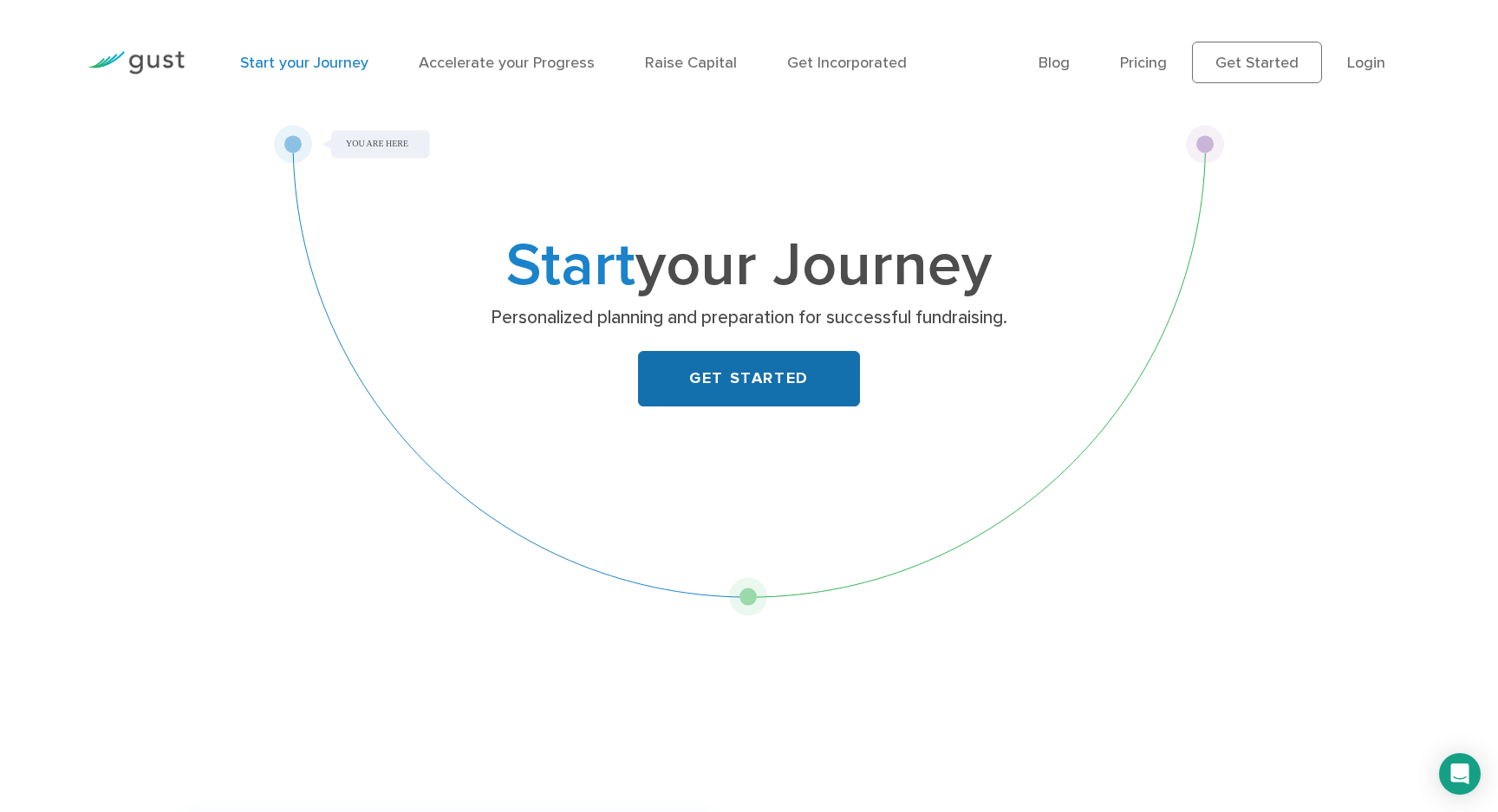
click at [701, 369] on link "GET STARTED" at bounding box center [749, 379] width 222 height 55
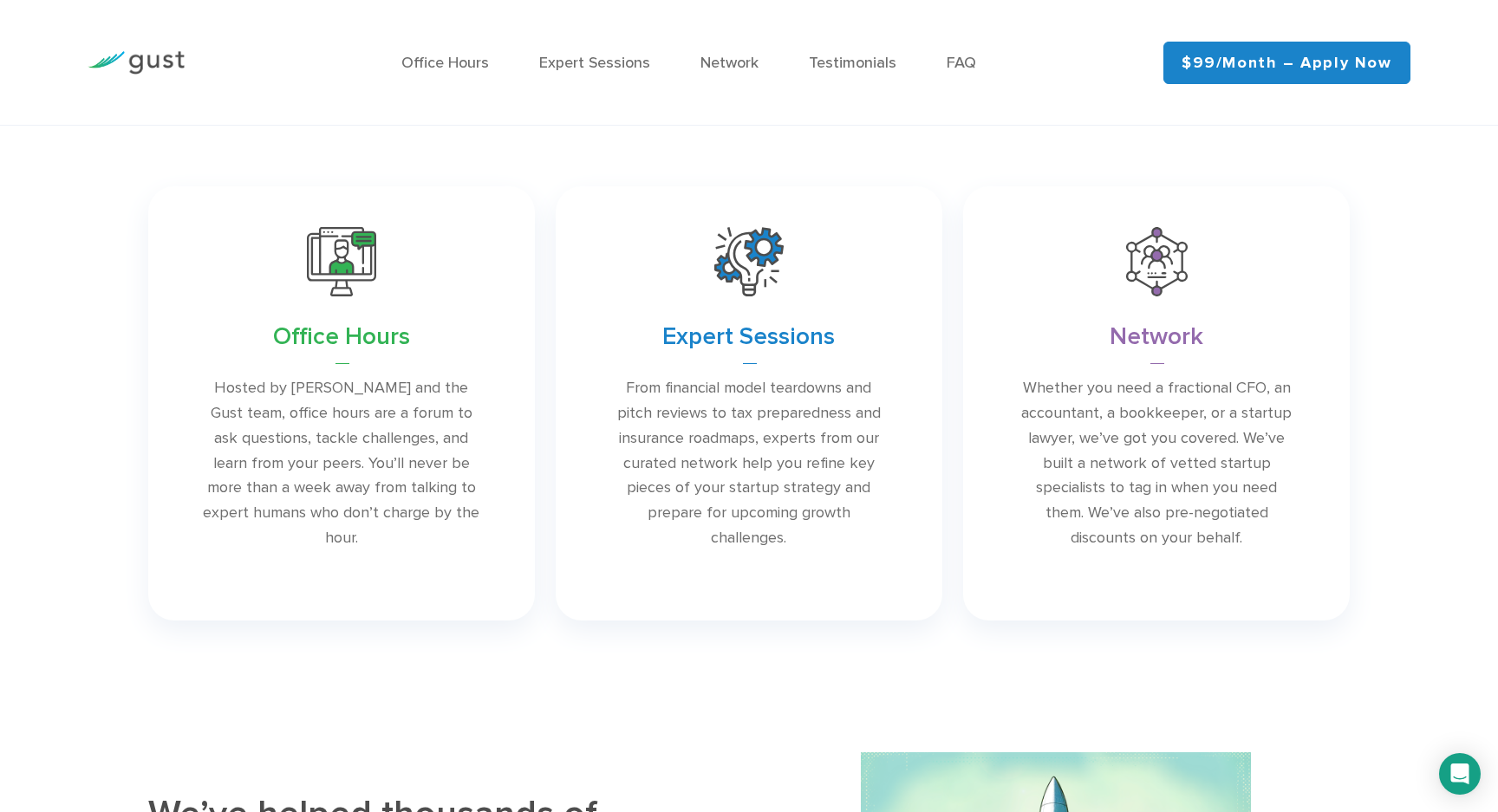
scroll to position [694, 0]
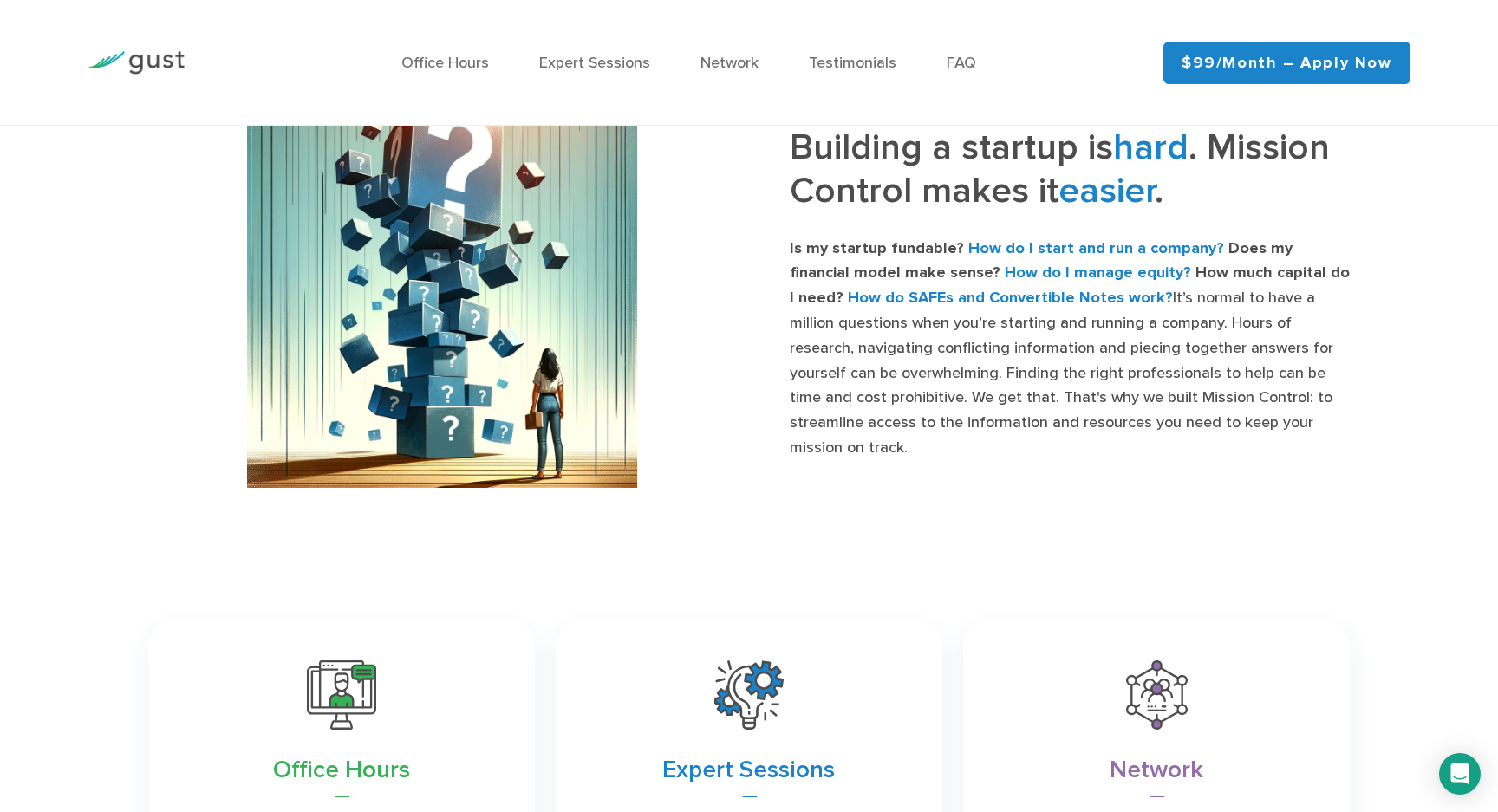
click at [580, 49] on div "Office Hours Expert Sessions Network Testimonials FAQ" at bounding box center [689, 62] width 924 height 75
click at [583, 59] on link "Expert Sessions" at bounding box center [594, 62] width 111 height 18
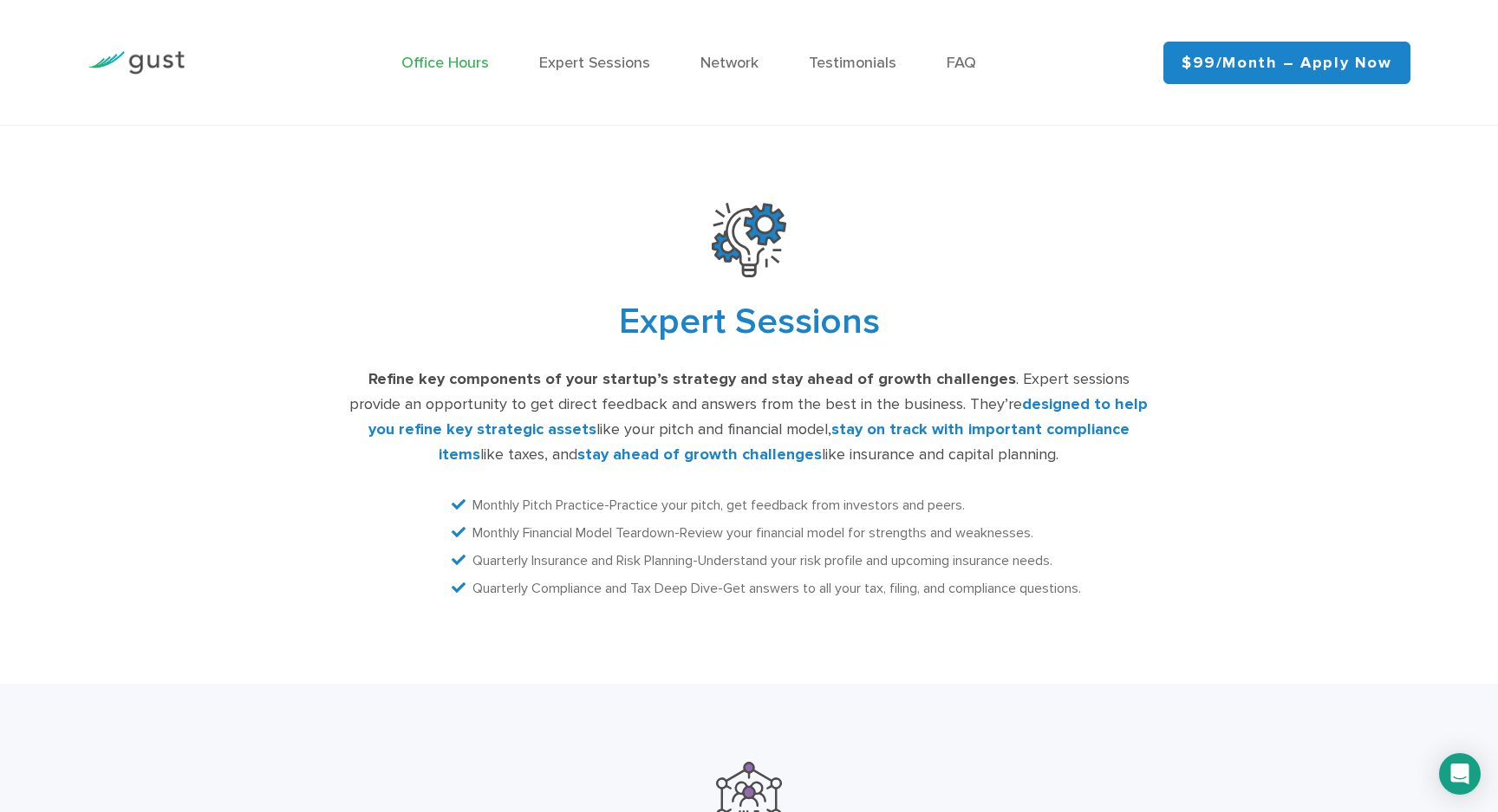
click at [439, 65] on link "Office Hours" at bounding box center [446, 62] width 88 height 18
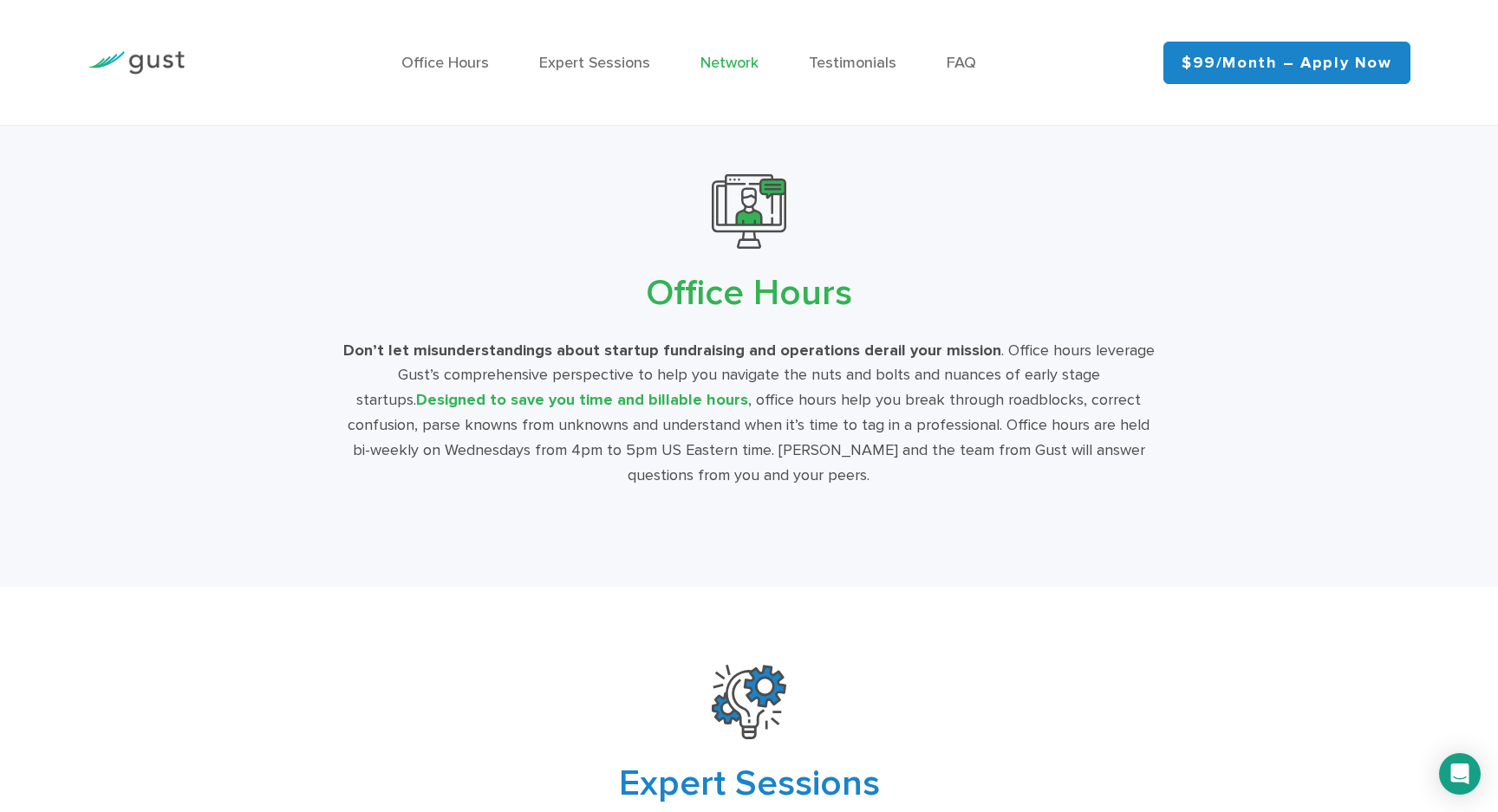
click at [726, 67] on link "Network" at bounding box center [729, 62] width 58 height 18
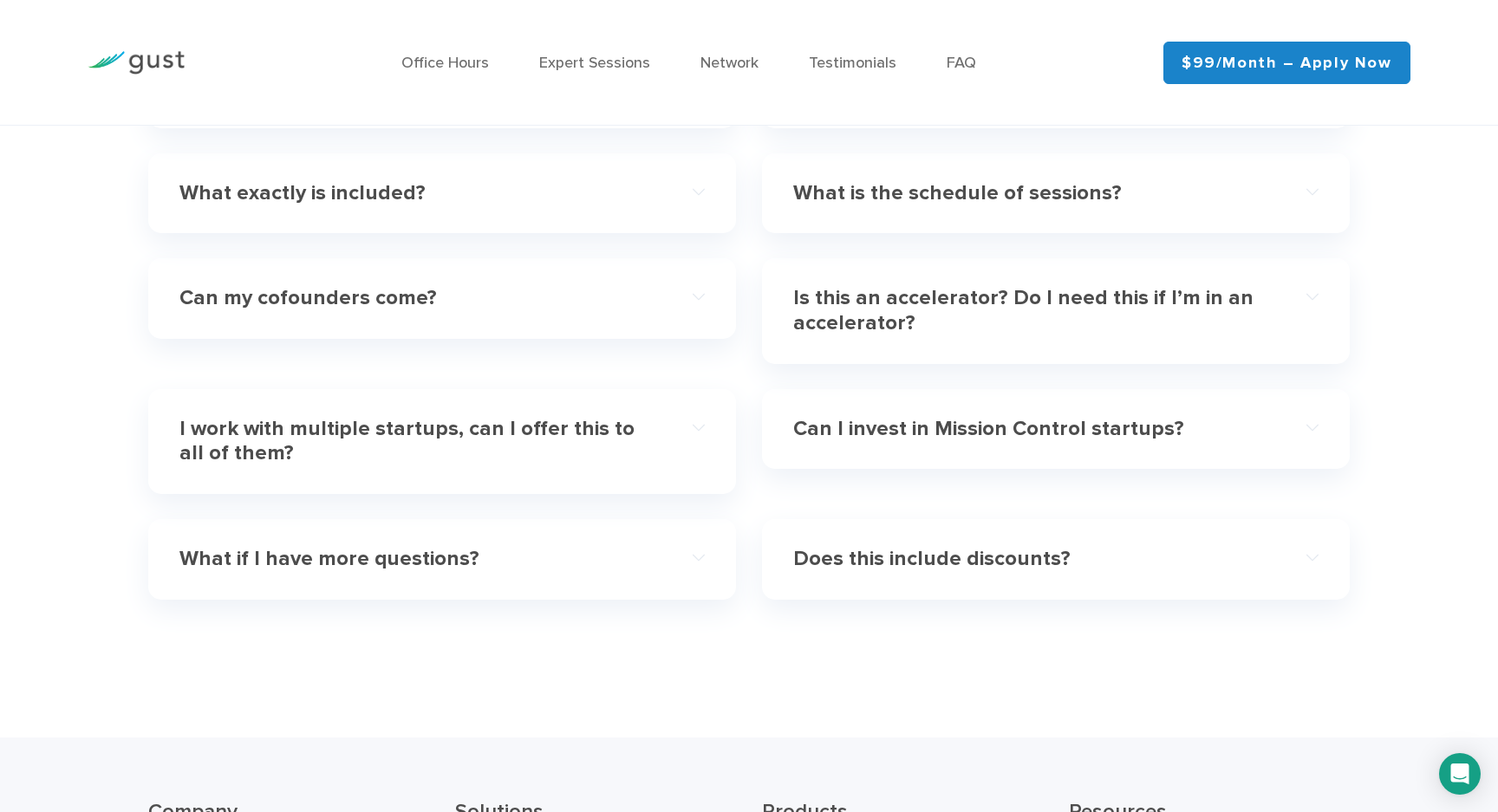
scroll to position [5120, 0]
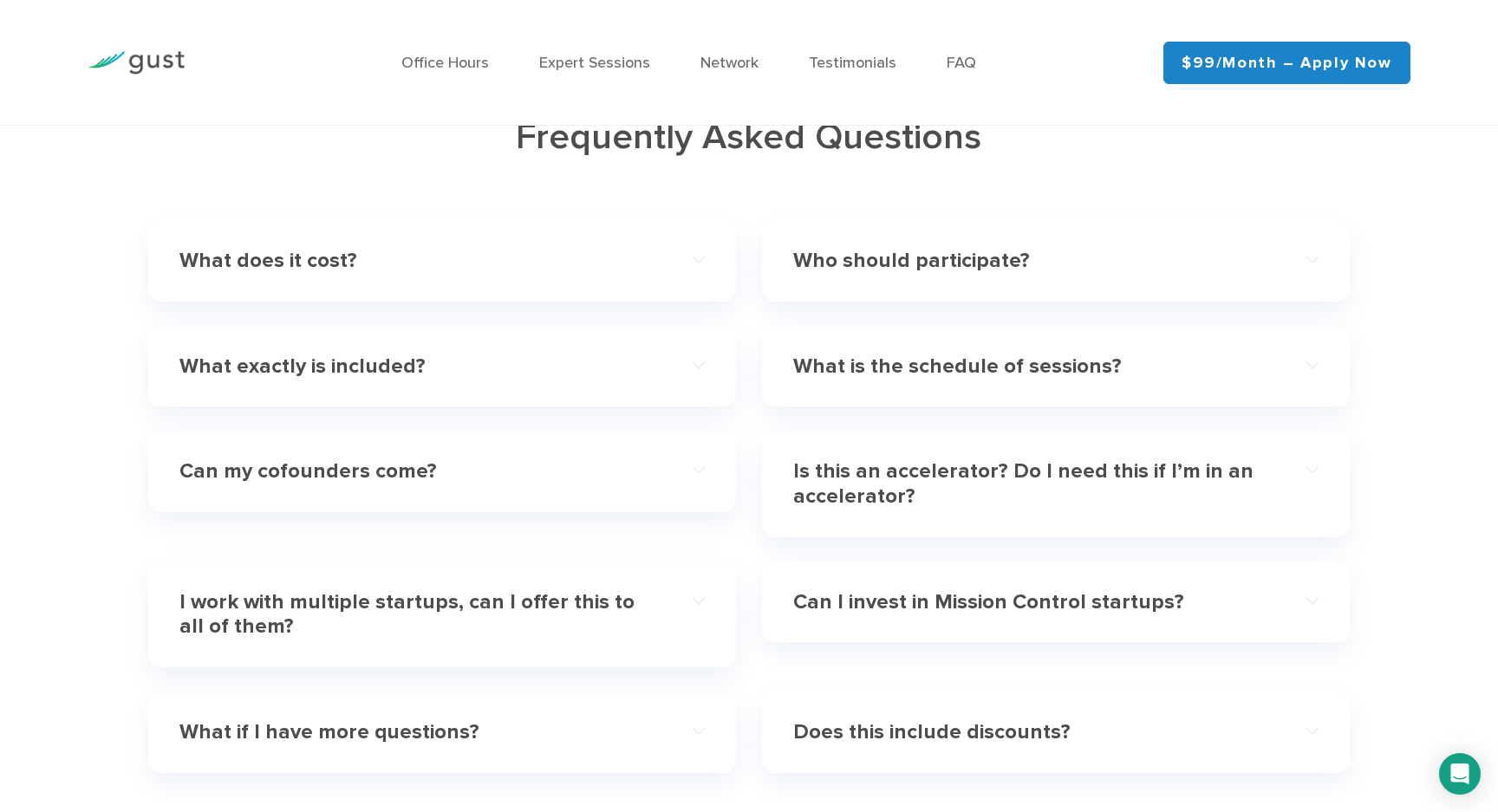
click at [661, 249] on div "What does it cost?" at bounding box center [442, 260] width 526 height 52
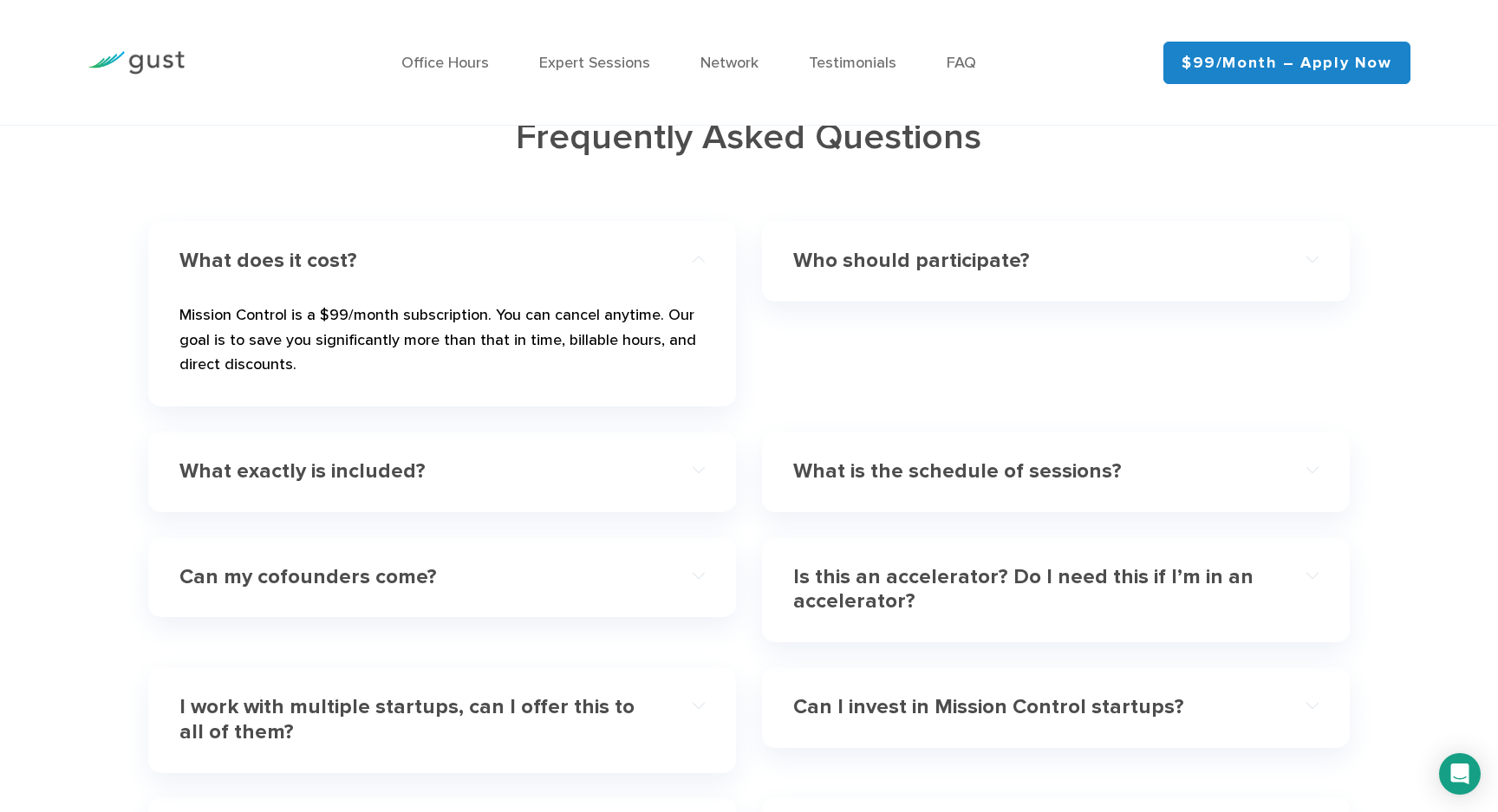
click at [659, 249] on div "What does it cost?" at bounding box center [442, 260] width 526 height 52
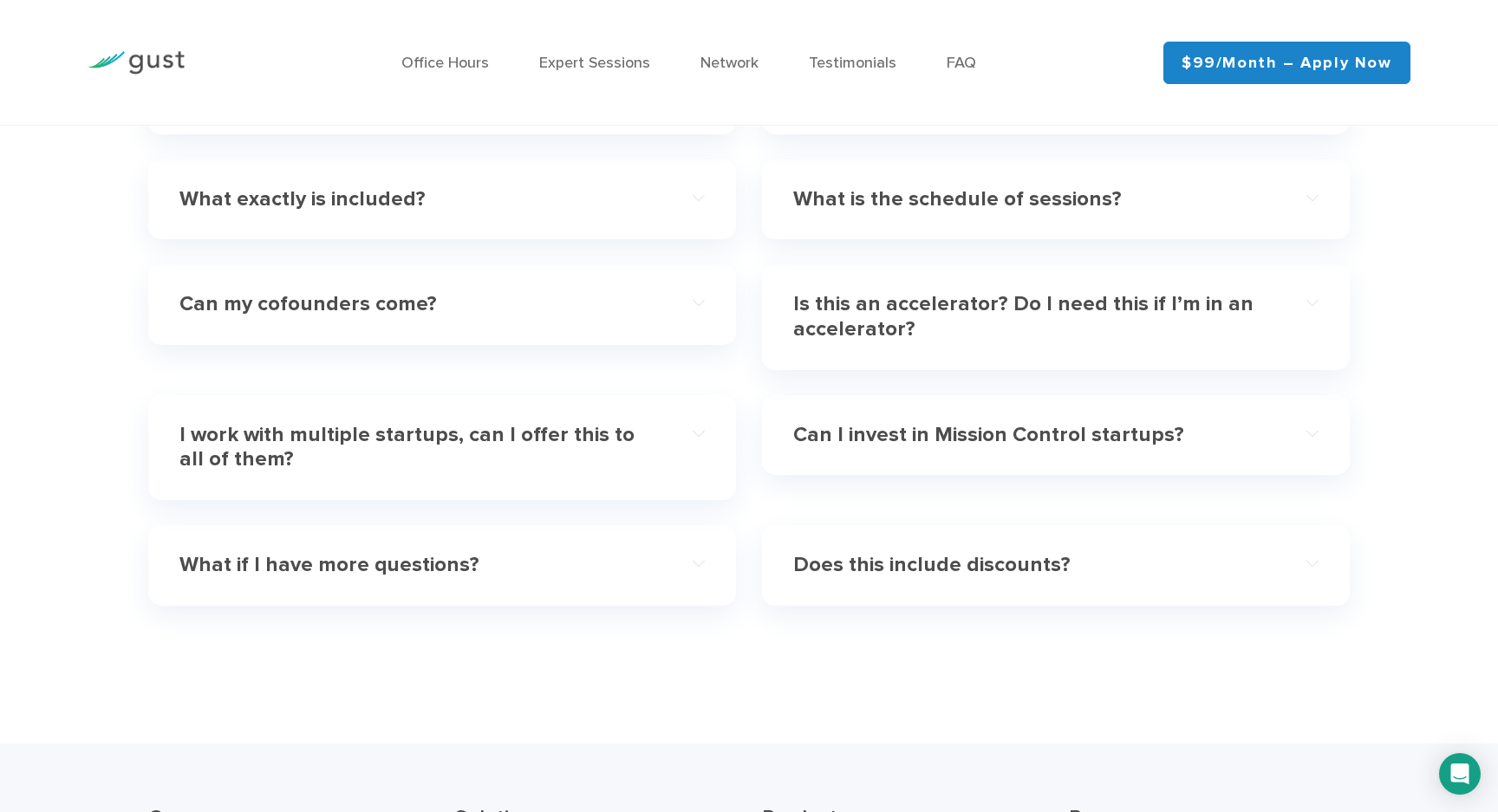
scroll to position [5294, 0]
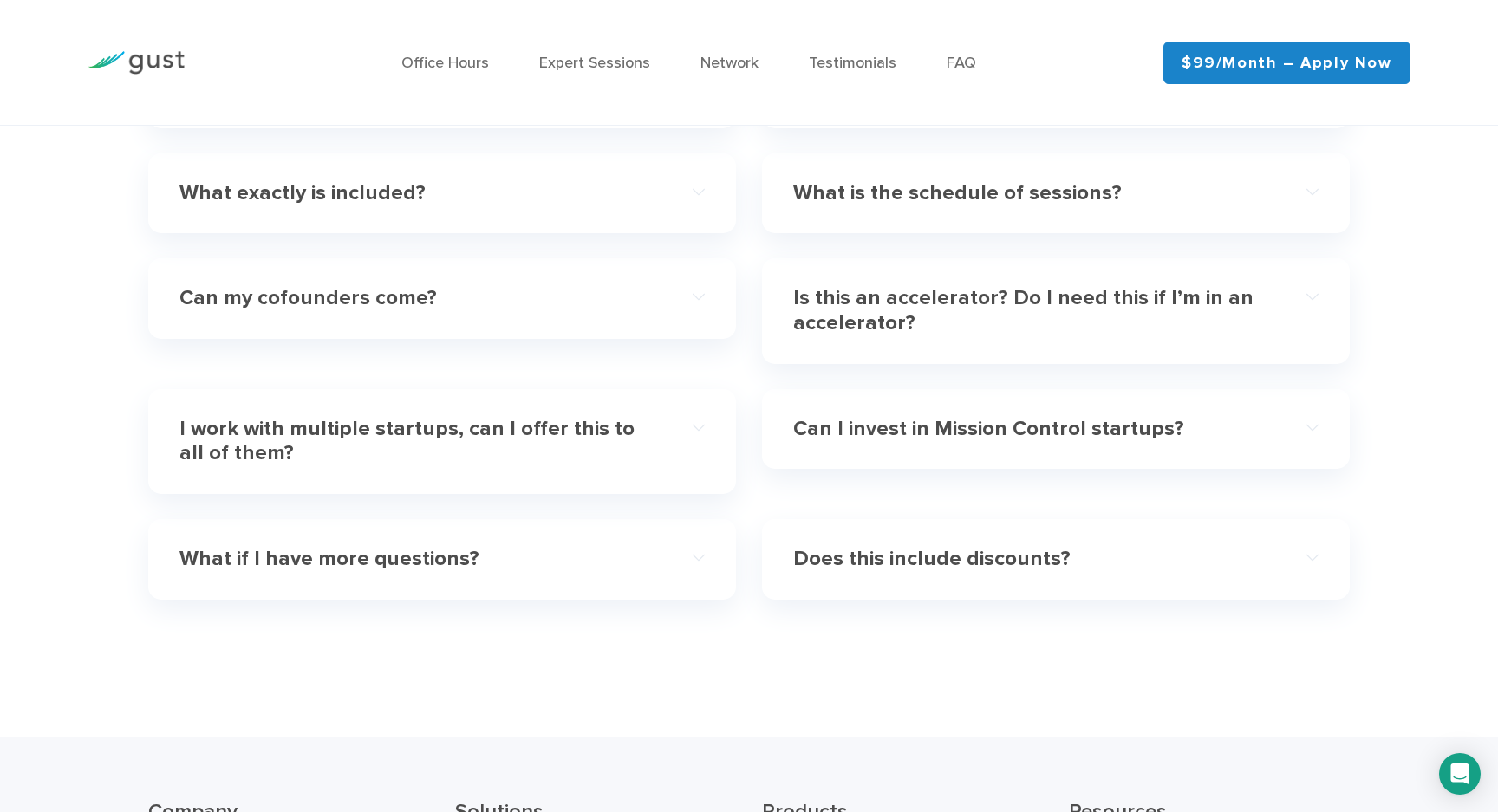
click at [661, 269] on div "Can my cofounders come? Heck yeah they can! The cost of the subscription includ…" at bounding box center [442, 299] width 588 height 81
click at [680, 303] on div "Can my cofounders come?" at bounding box center [442, 298] width 526 height 52
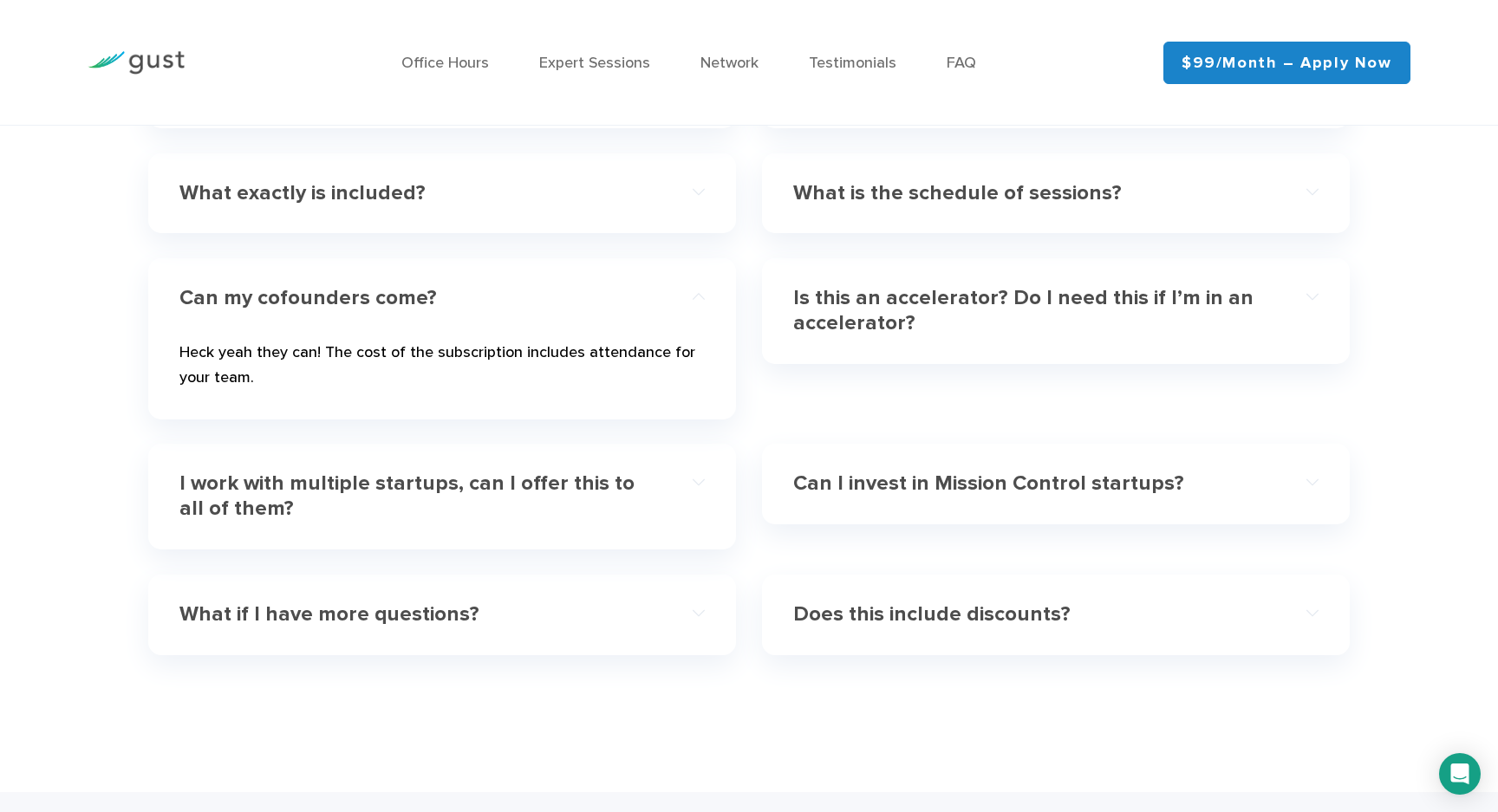
click at [676, 292] on div "Can my cofounders come?" at bounding box center [442, 298] width 526 height 52
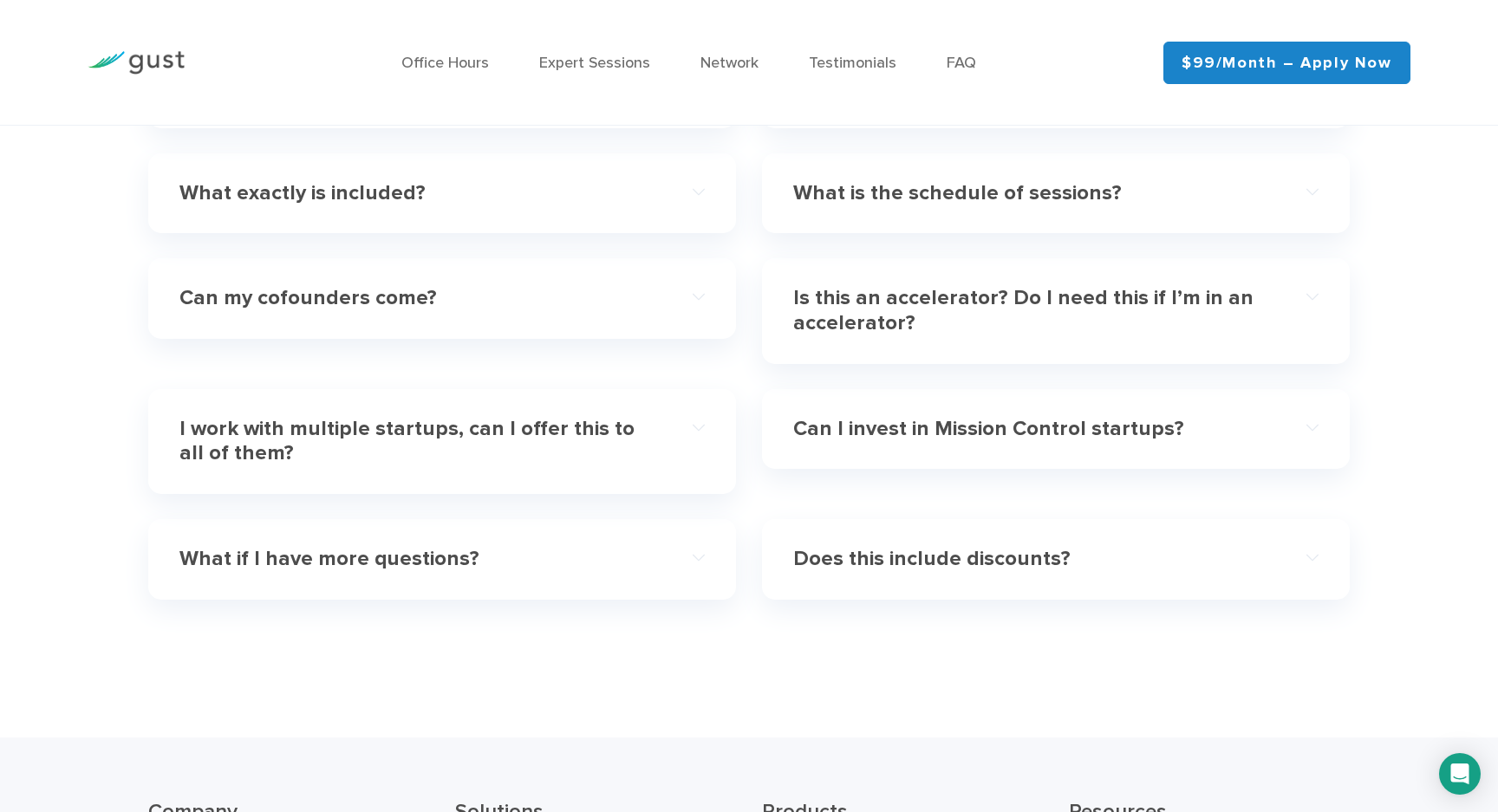
scroll to position [5381, 0]
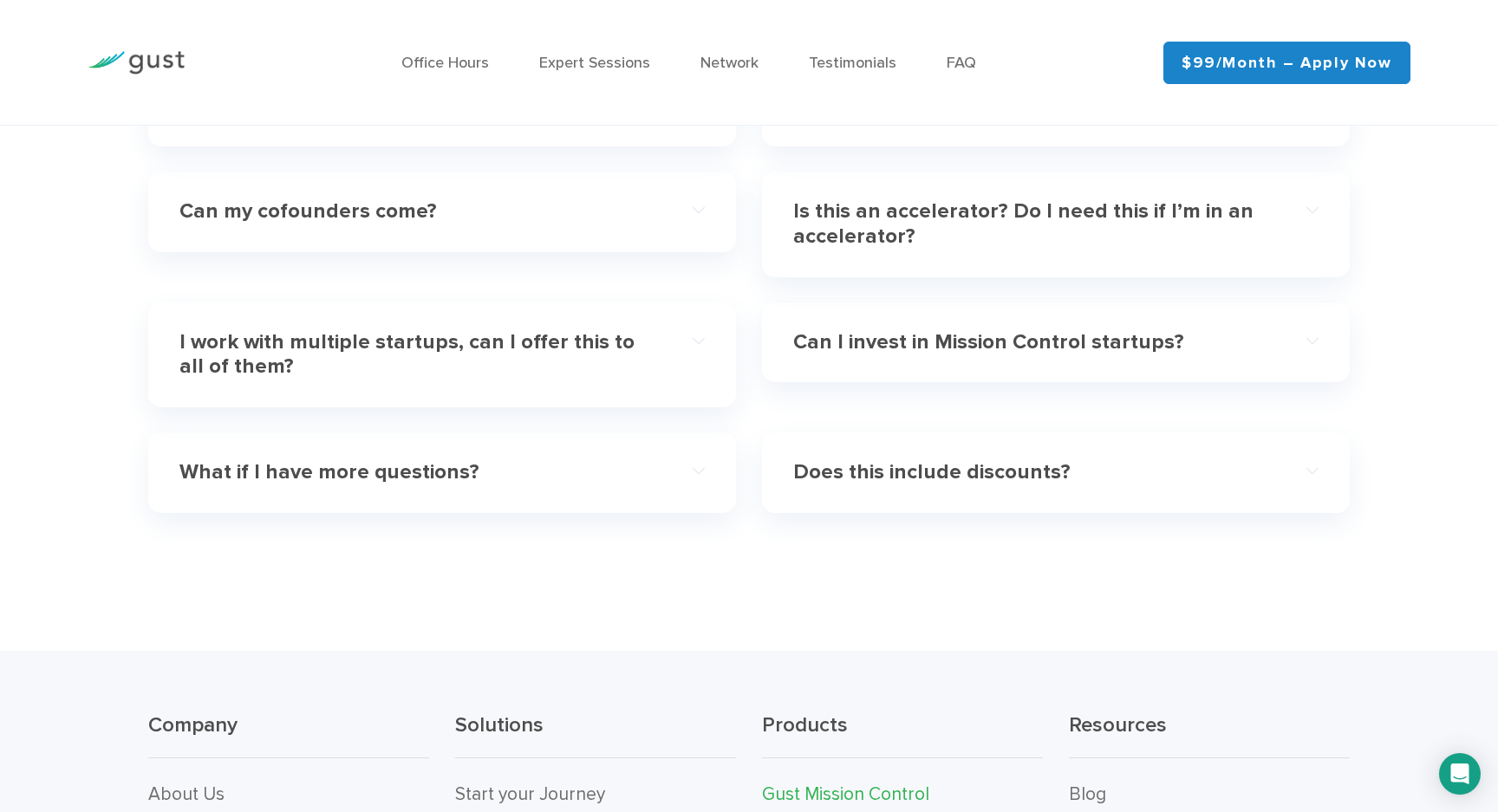
click at [865, 237] on h4 "Is this an accelerator? Do I need this if I’m in an accelerator?" at bounding box center [1030, 224] width 473 height 51
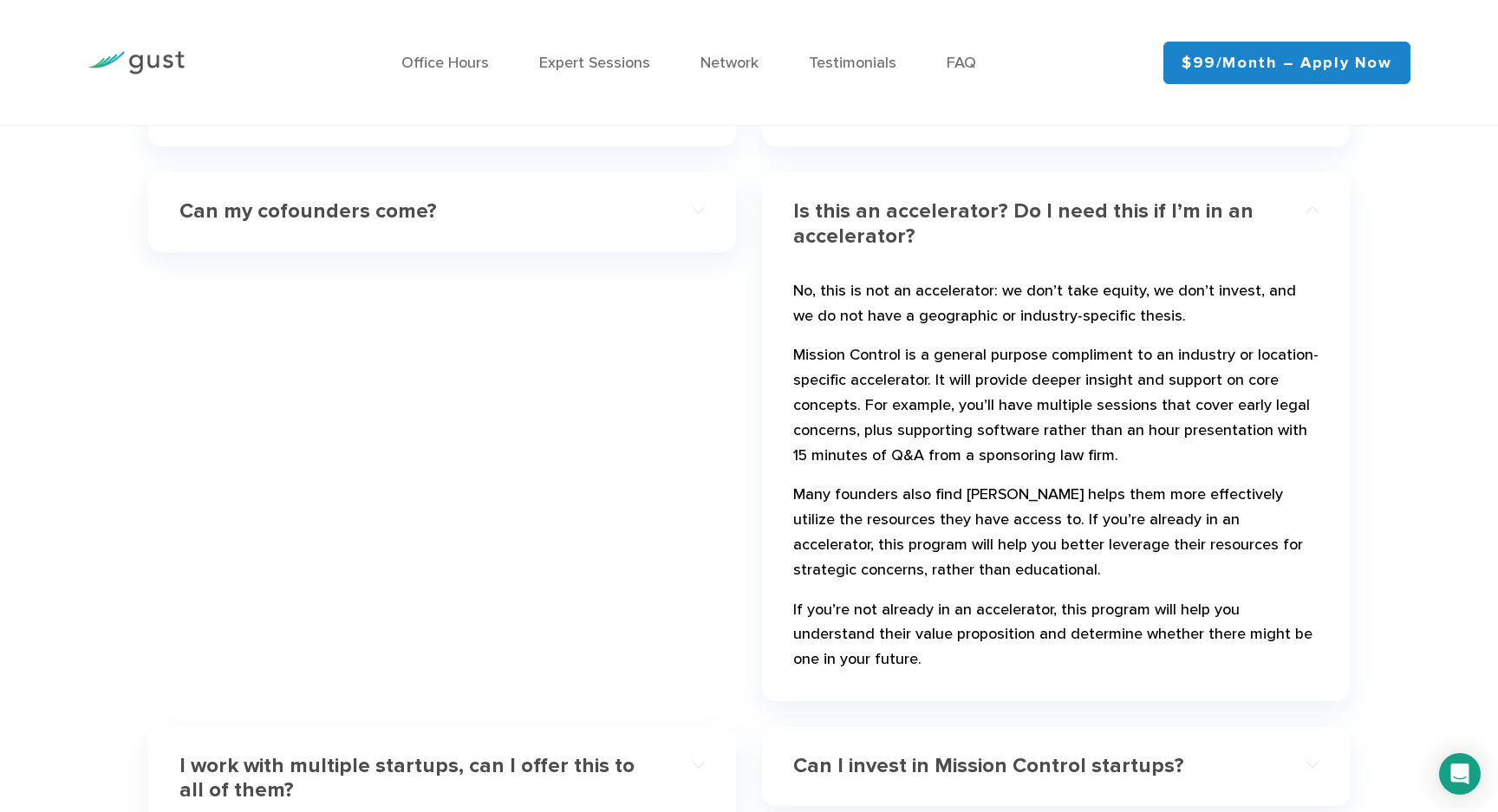
click at [865, 237] on h4 "Is this an accelerator? Do I need this if I’m in an accelerator?" at bounding box center [1030, 224] width 473 height 51
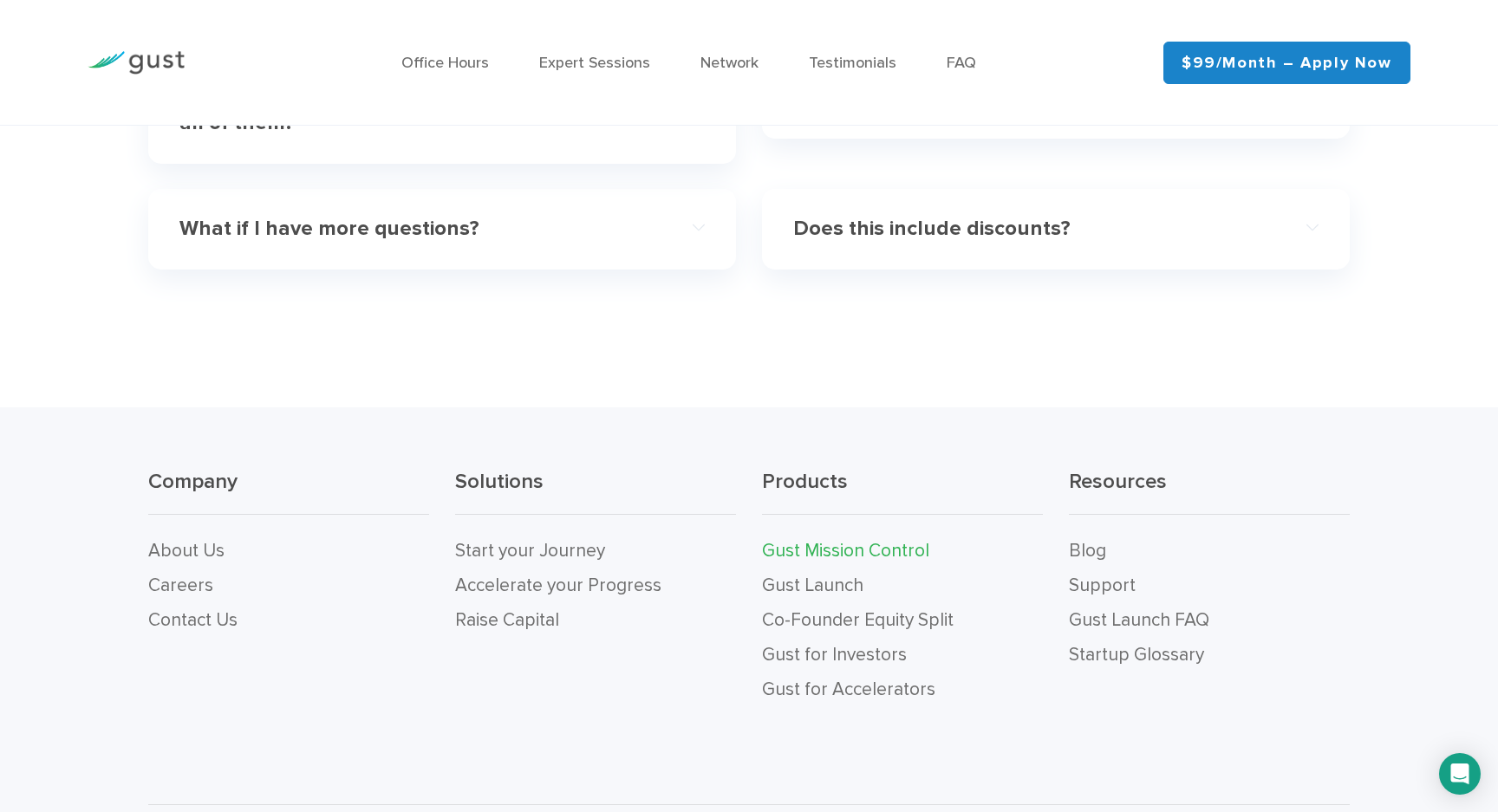
scroll to position [5640, 0]
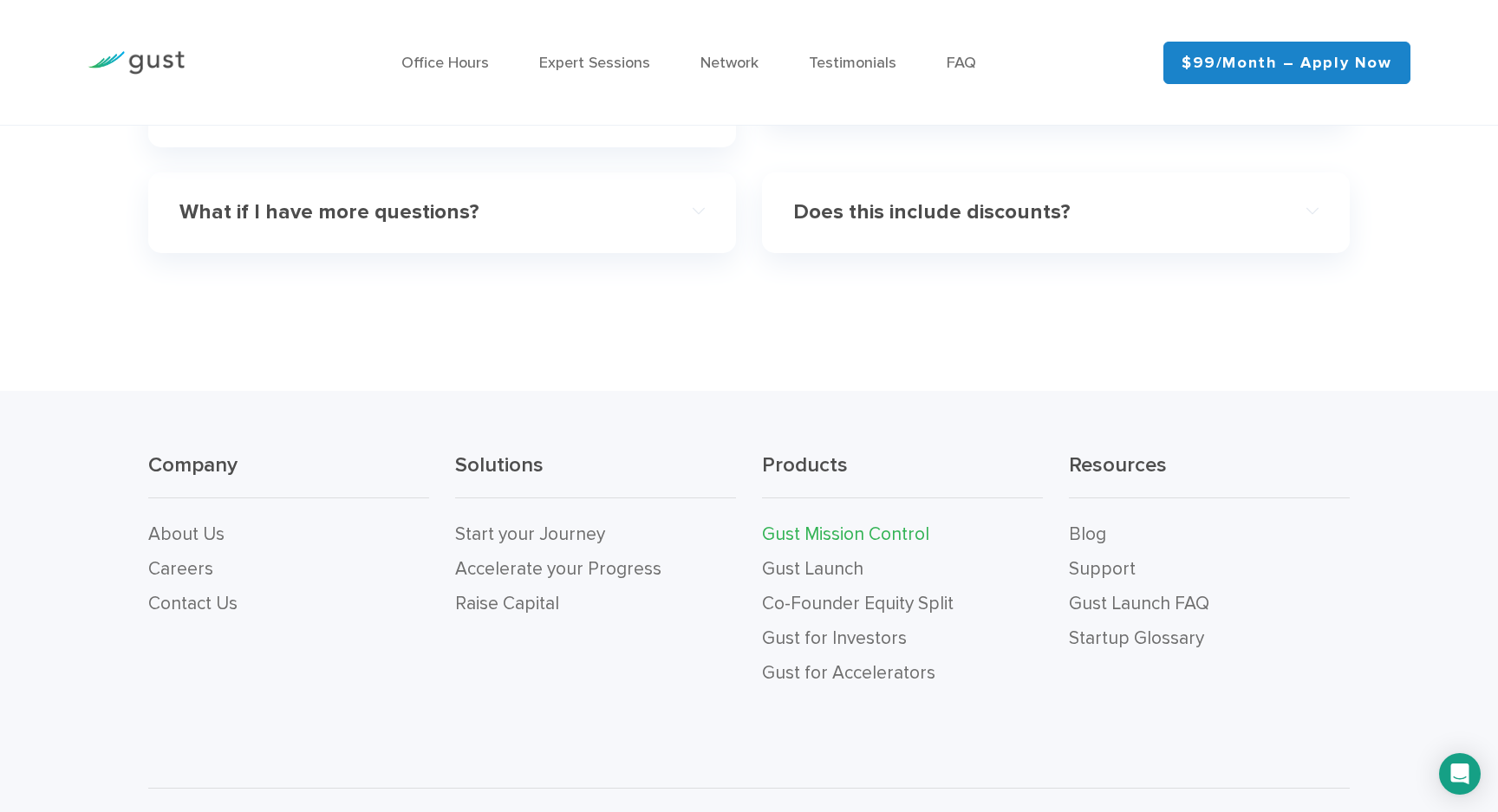
click at [866, 227] on div "Does this include discounts?" at bounding box center [1055, 212] width 526 height 52
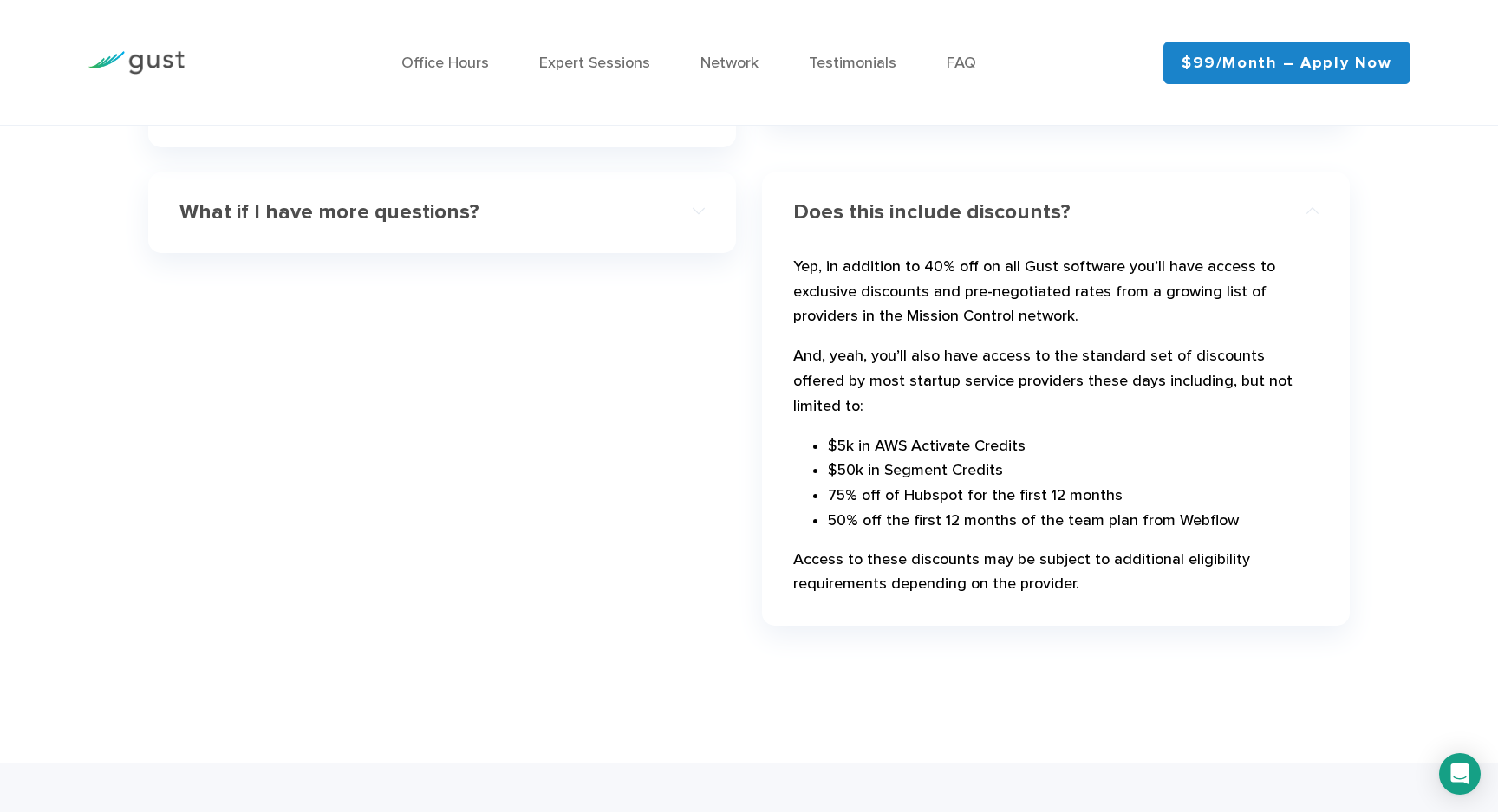
click at [866, 227] on div "Does this include discounts?" at bounding box center [1055, 212] width 526 height 52
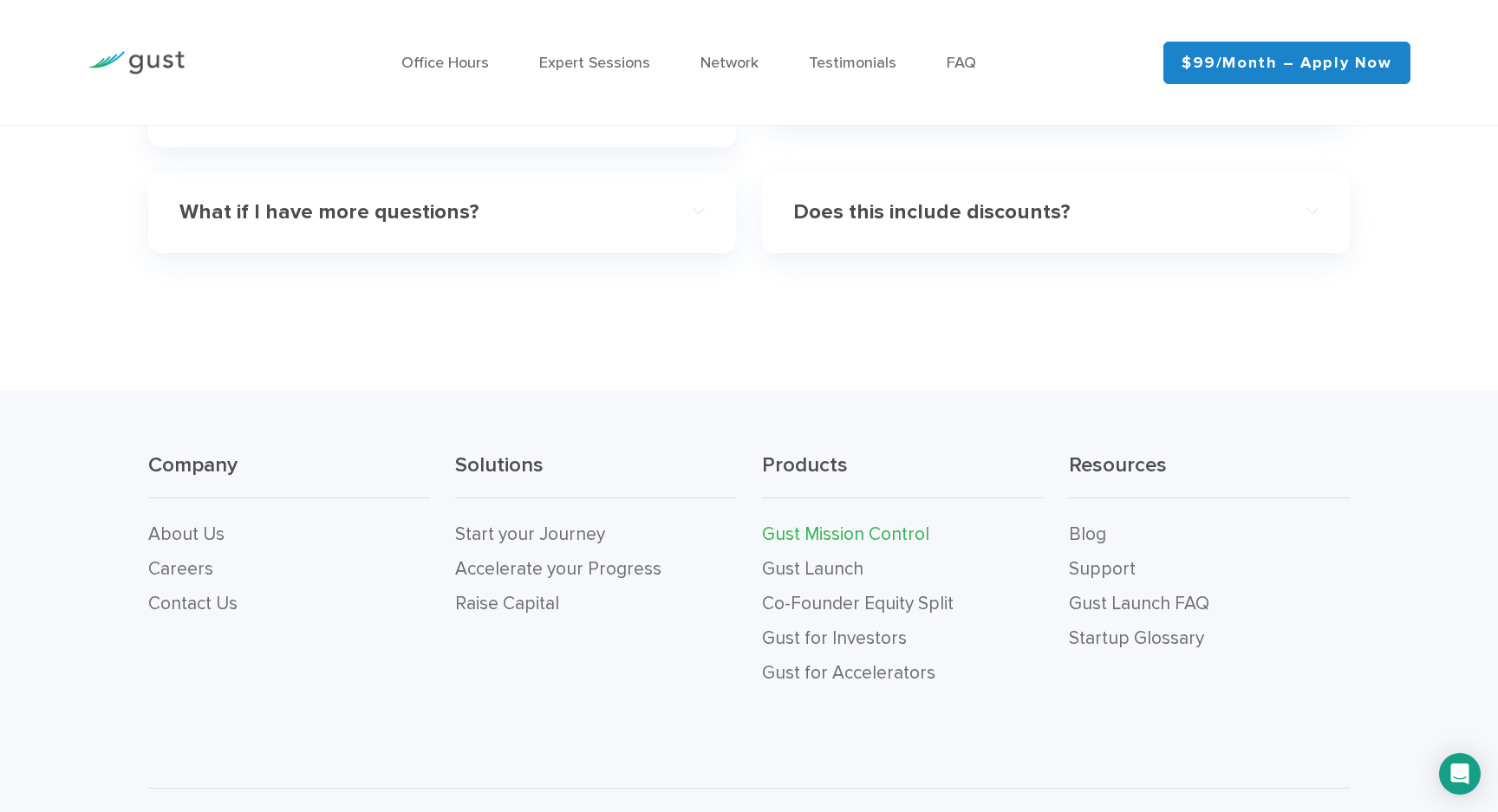
click at [729, 224] on div "What if I have more questions? We’re here for you. You can email us at mission-…" at bounding box center [442, 213] width 588 height 81
click at [709, 224] on div "What if I have more questions? We’re here for you. You can email us at mission-…" at bounding box center [442, 213] width 588 height 81
click at [673, 214] on div "What if I have more questions?" at bounding box center [442, 212] width 526 height 52
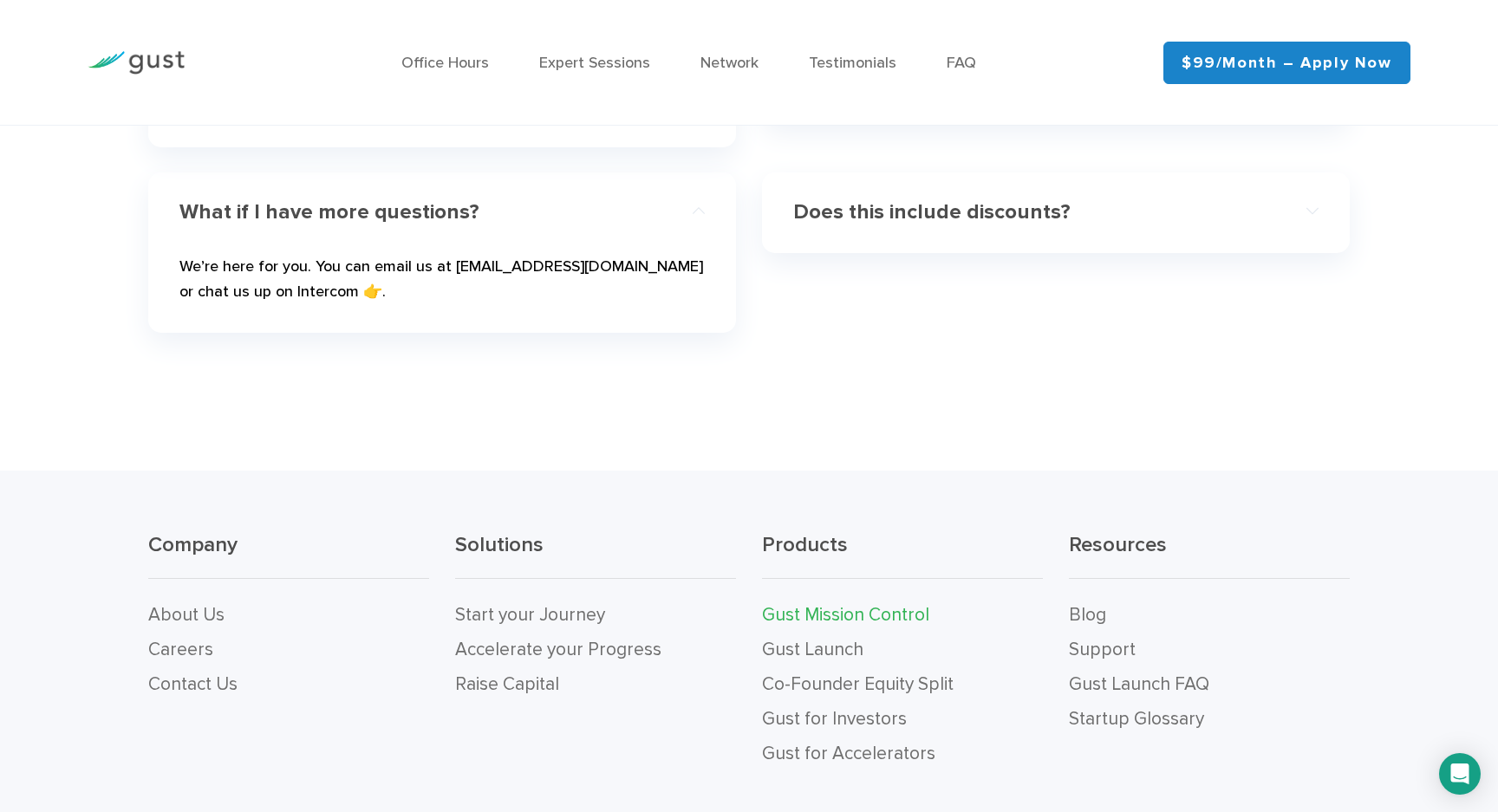
click at [710, 209] on div "What if I have more questions? We’re here for you. You can email us at mission-…" at bounding box center [442, 253] width 588 height 160
click at [664, 214] on div "What if I have more questions?" at bounding box center [442, 212] width 526 height 52
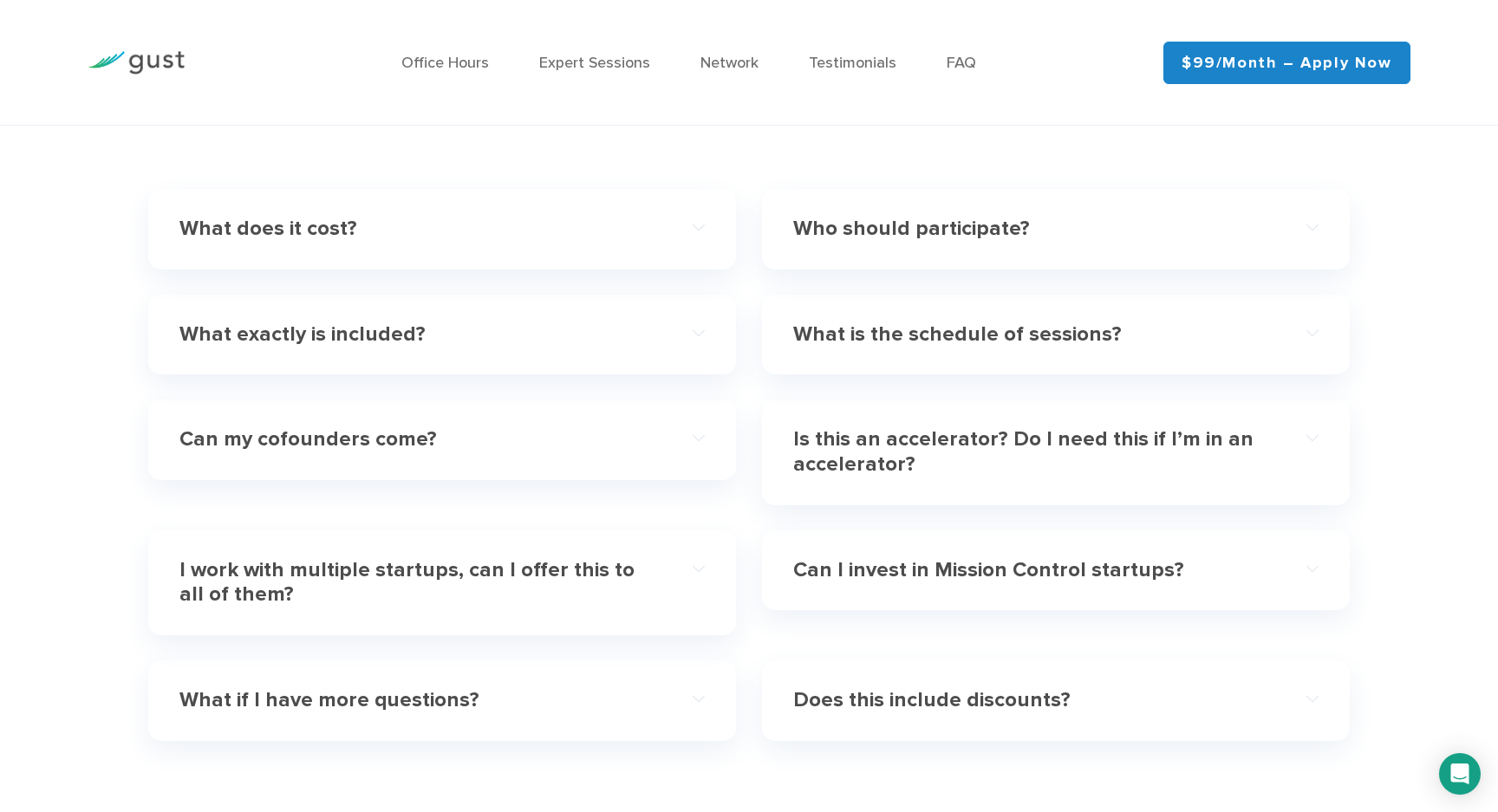
scroll to position [5120, 0]
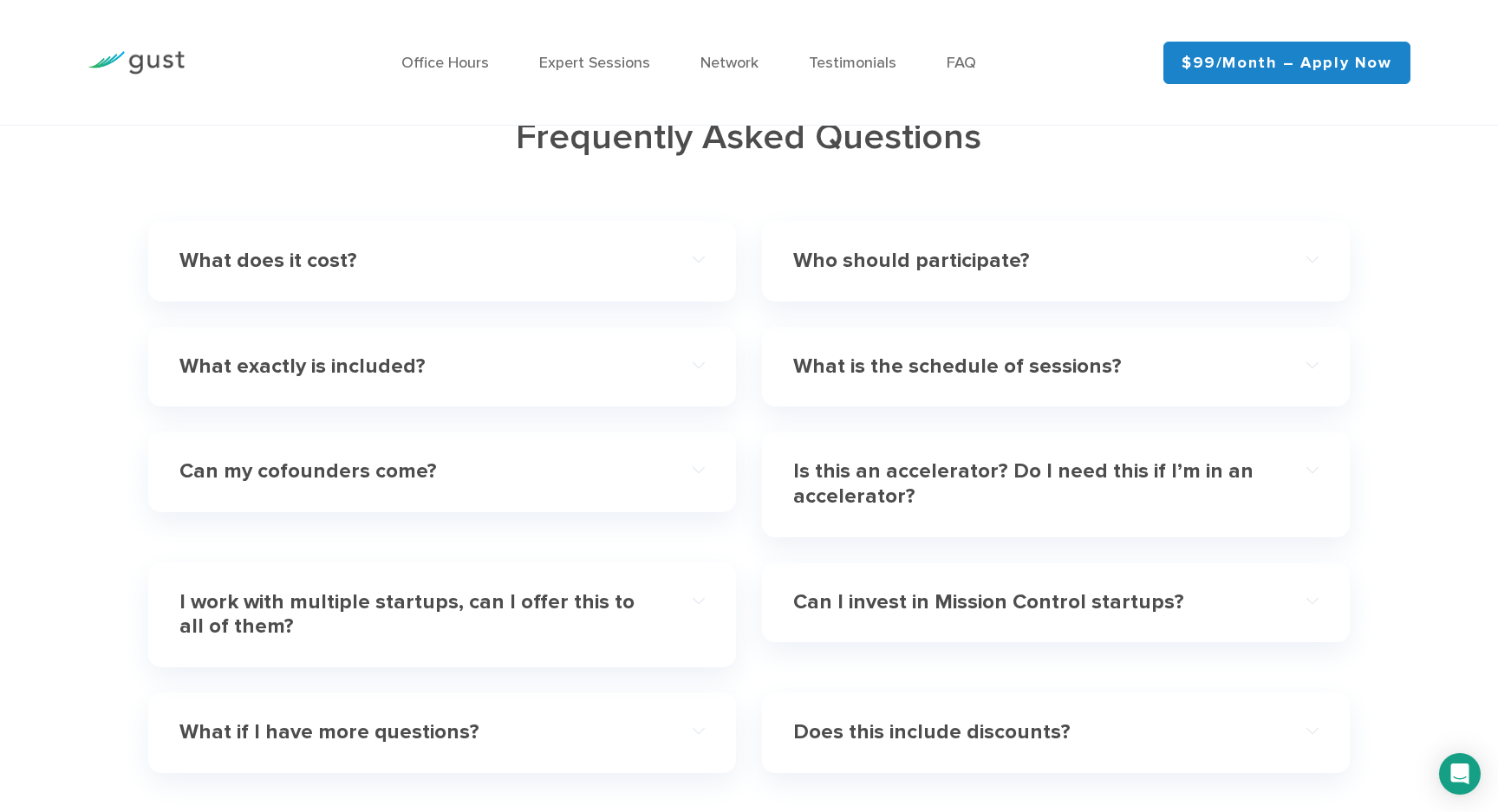
click at [910, 362] on h4 "What is the schedule of sessions?" at bounding box center [1030, 367] width 473 height 25
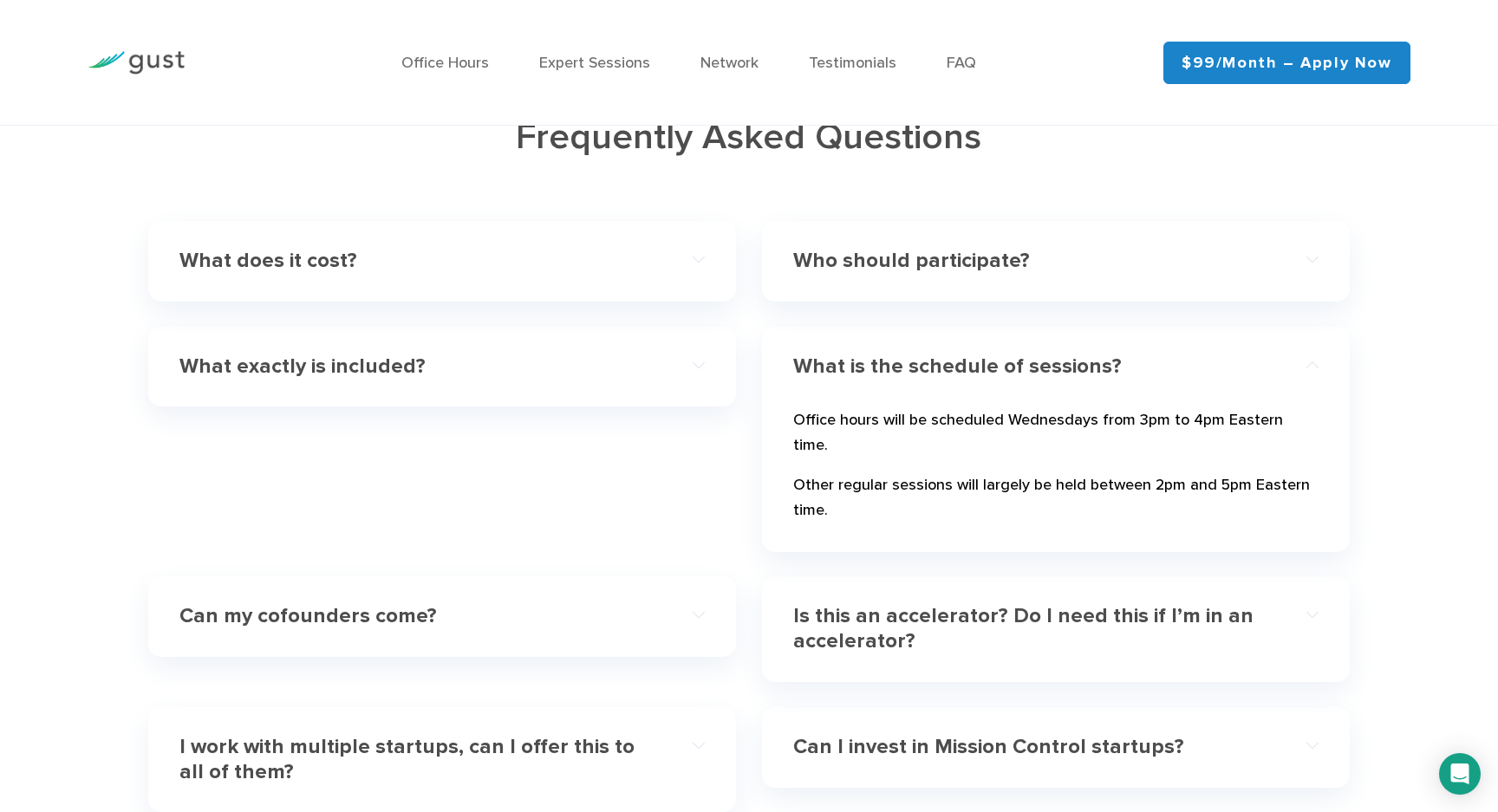
click at [884, 349] on div "What is the schedule of sessions?" at bounding box center [1055, 366] width 526 height 52
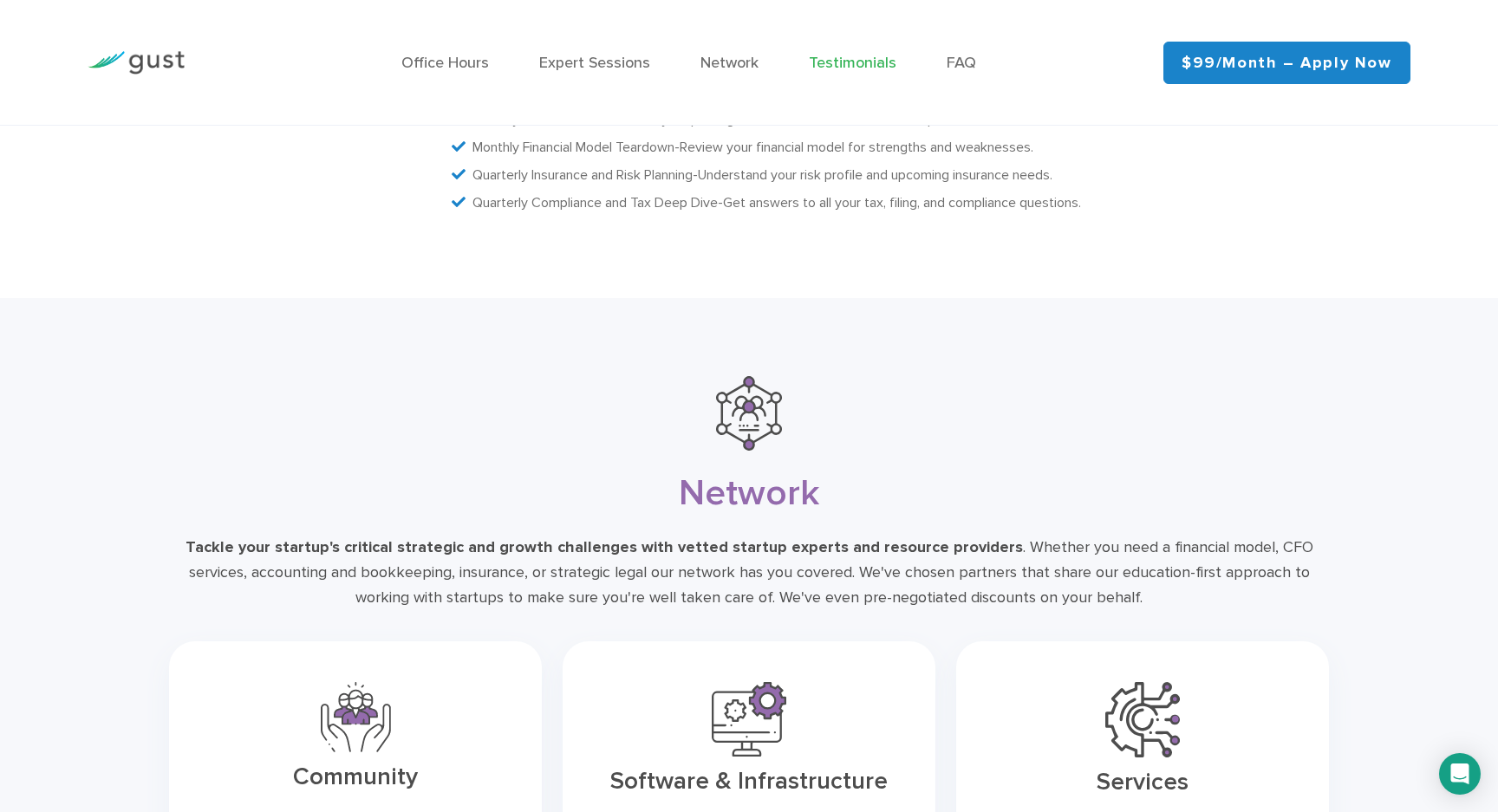
click at [843, 58] on link "Testimonials" at bounding box center [853, 62] width 88 height 18
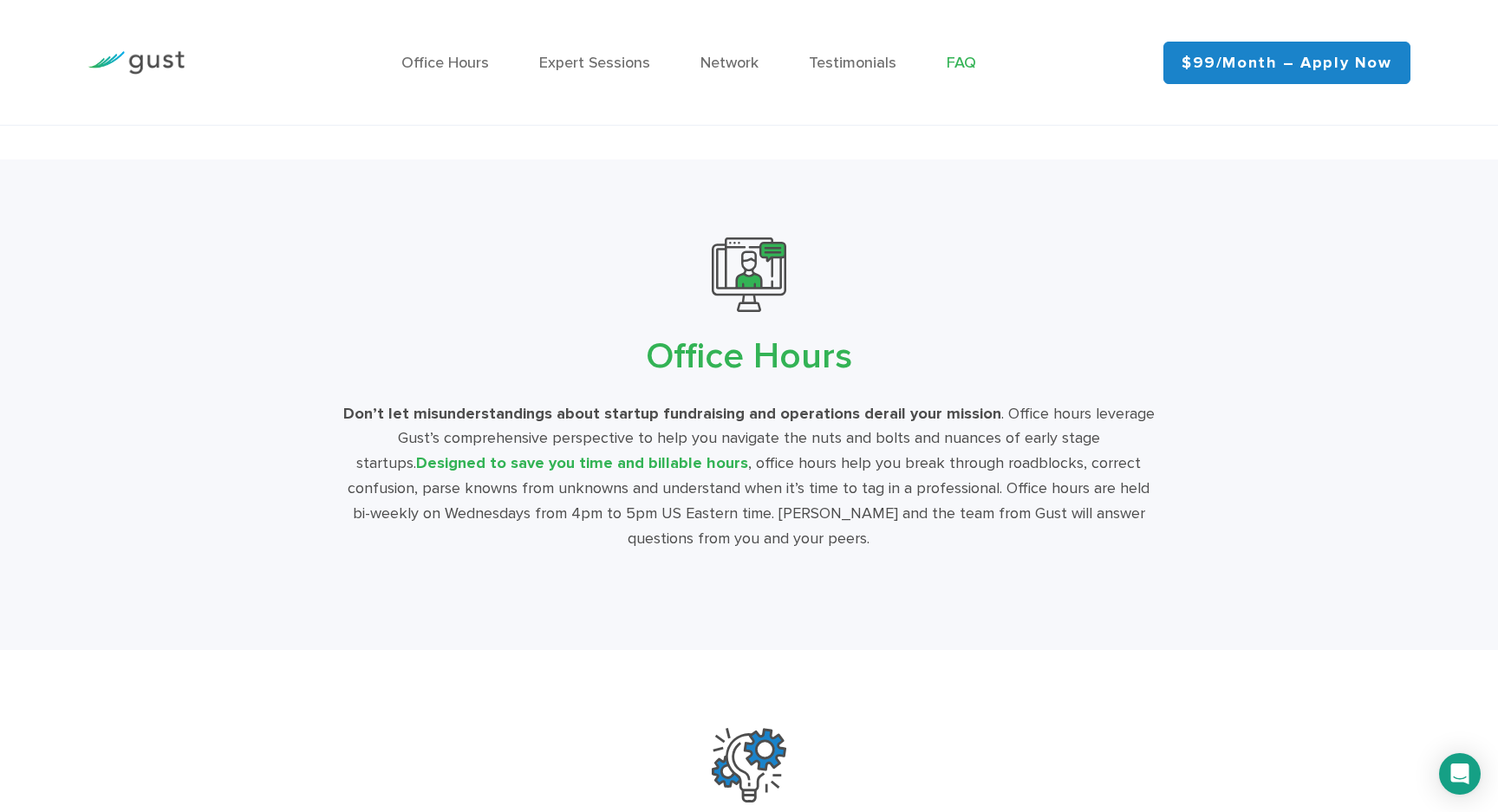
click at [970, 64] on link "FAQ" at bounding box center [961, 62] width 30 height 18
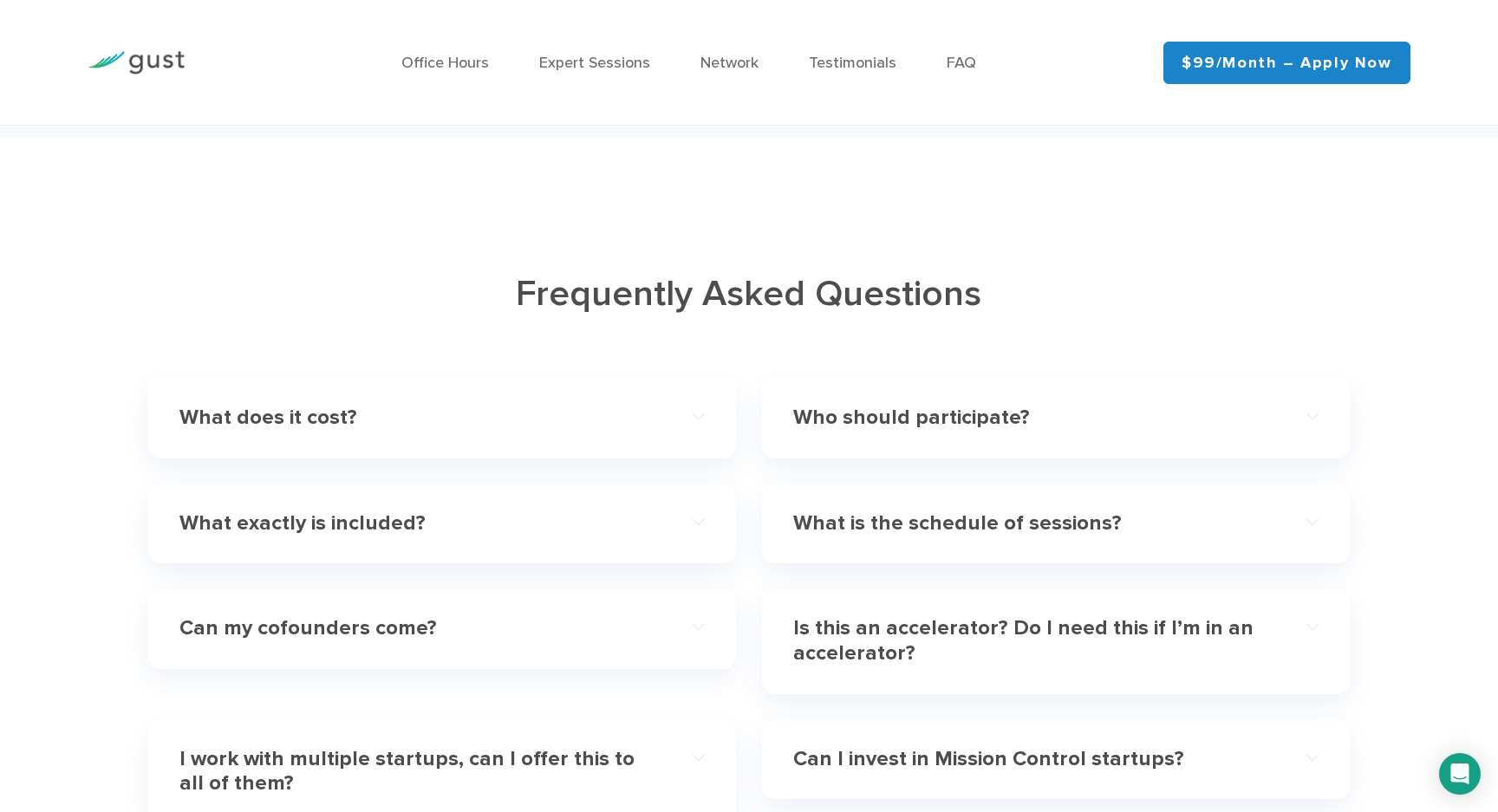
scroll to position [5089, 0]
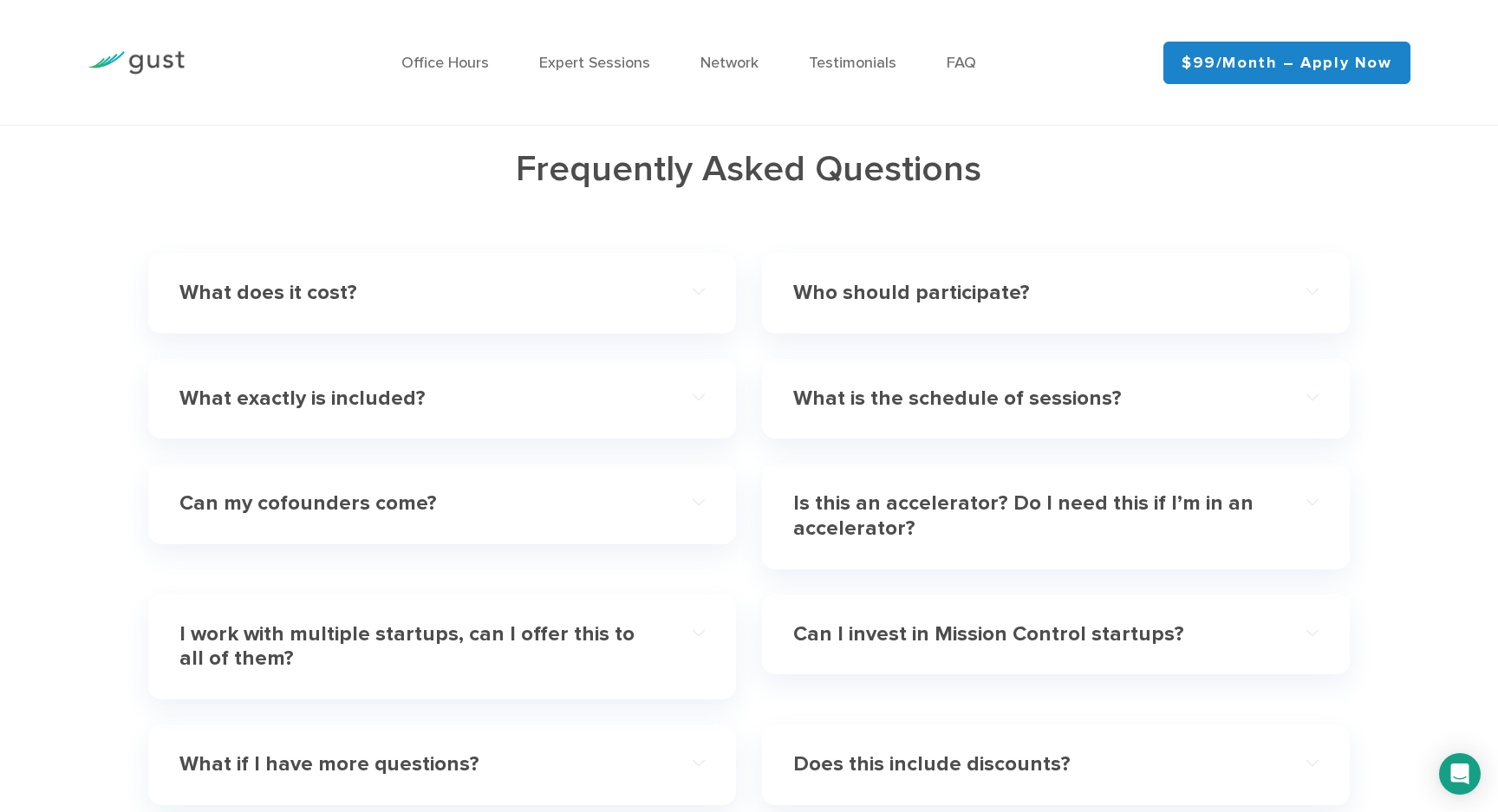
click at [164, 57] on img at bounding box center [136, 63] width 97 height 24
